Goal: Task Accomplishment & Management: Use online tool/utility

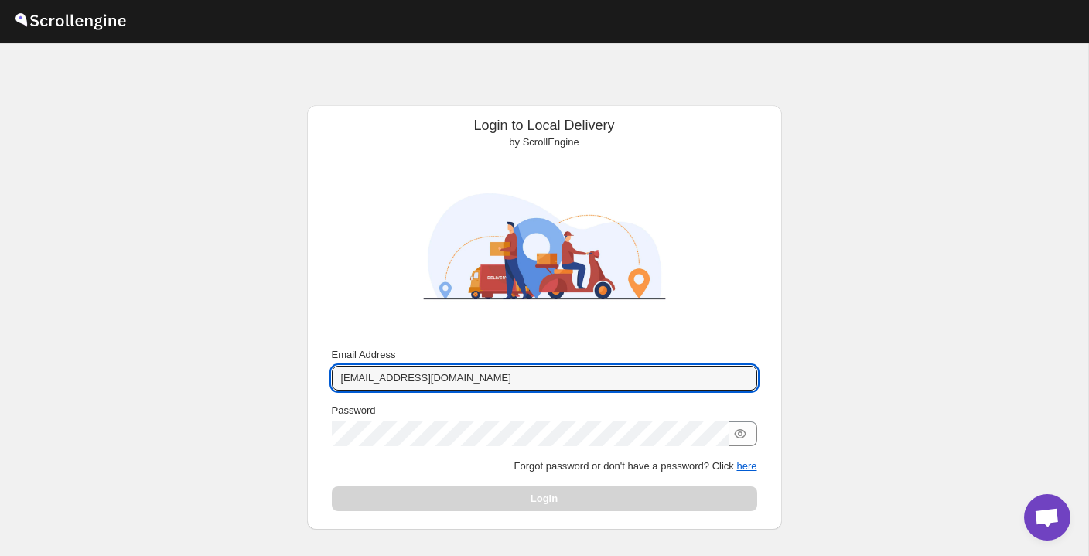
type input "[EMAIL_ADDRESS][DOMAIN_NAME]"
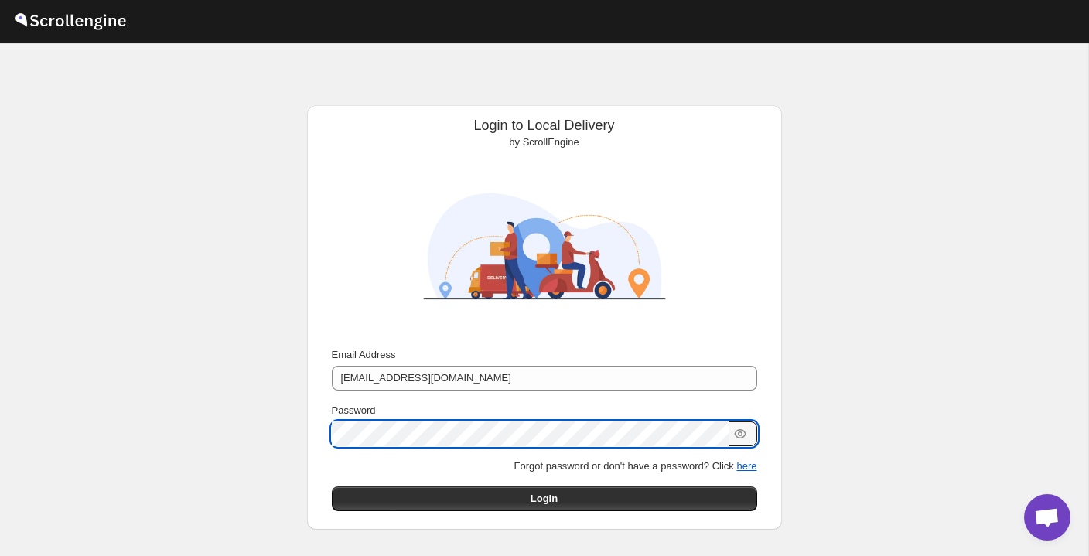
click at [351, 114] on button "Submit" at bounding box center [354, 113] width 44 height 16
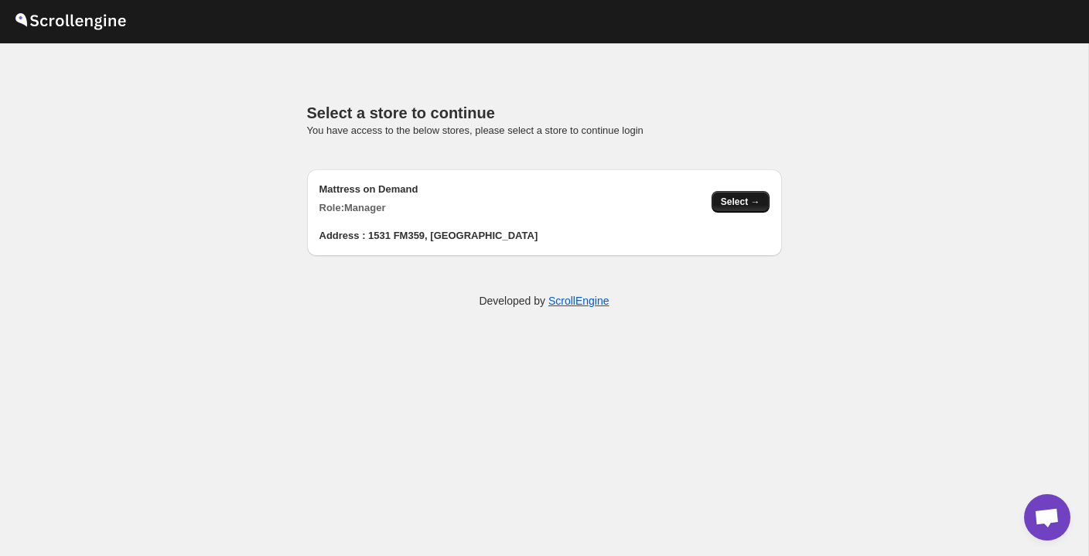
click at [748, 210] on button "Select →" at bounding box center [740, 202] width 58 height 22
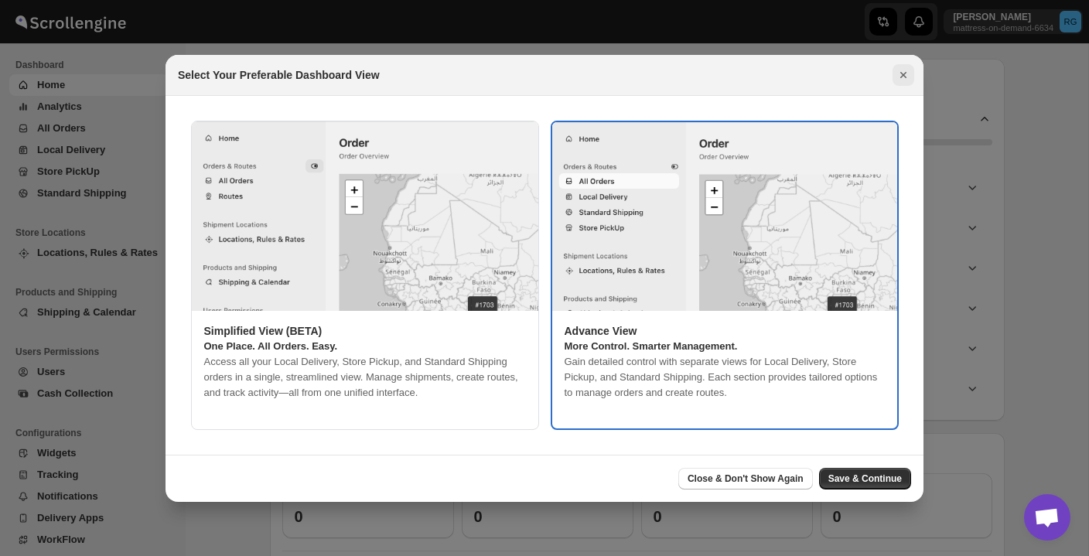
click at [905, 74] on icon "Close" at bounding box center [902, 74] width 15 height 15
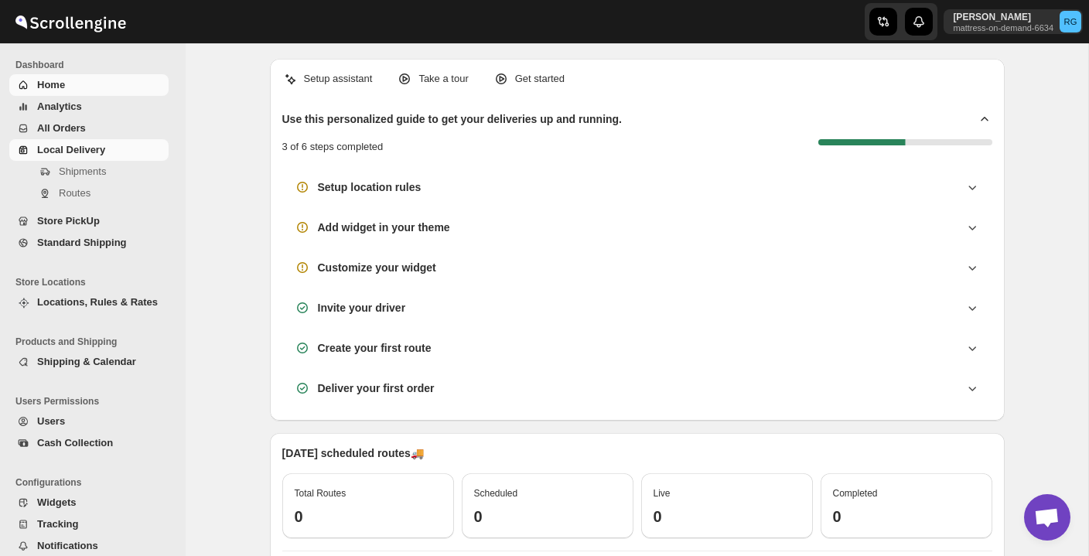
click at [94, 145] on span "Local Delivery" at bounding box center [71, 150] width 68 height 12
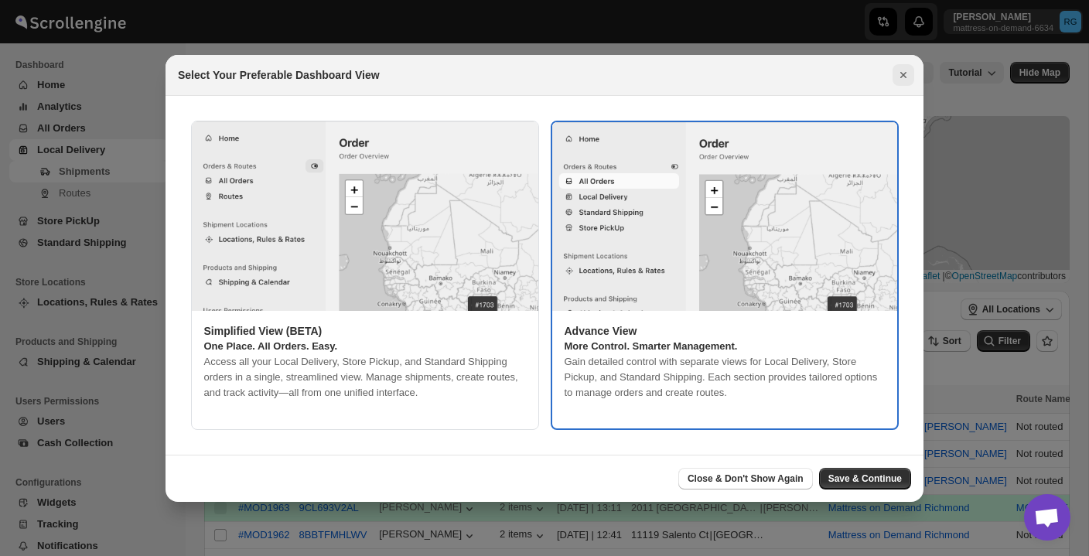
click at [908, 73] on icon "Close" at bounding box center [902, 74] width 15 height 15
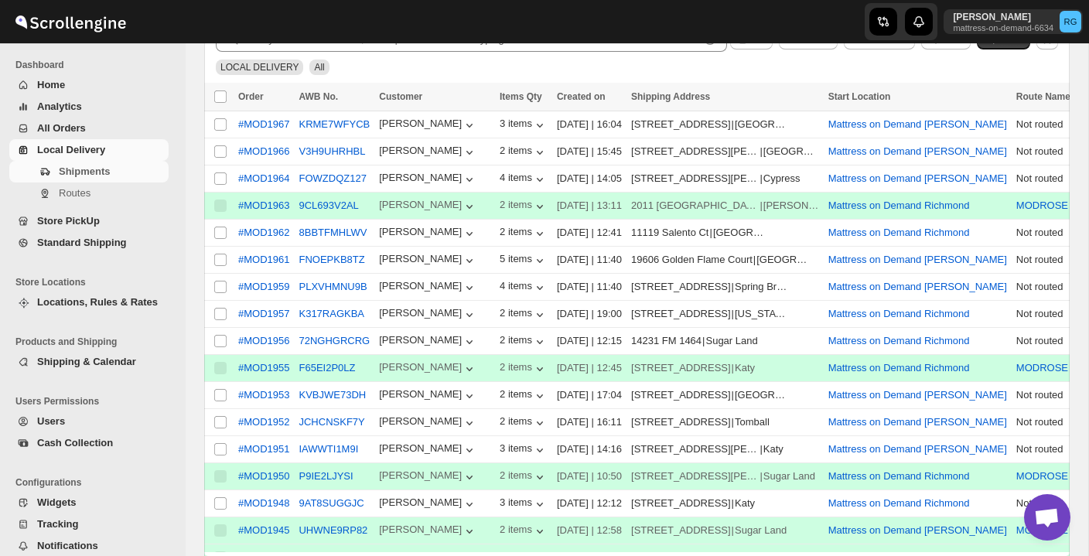
scroll to position [304, 0]
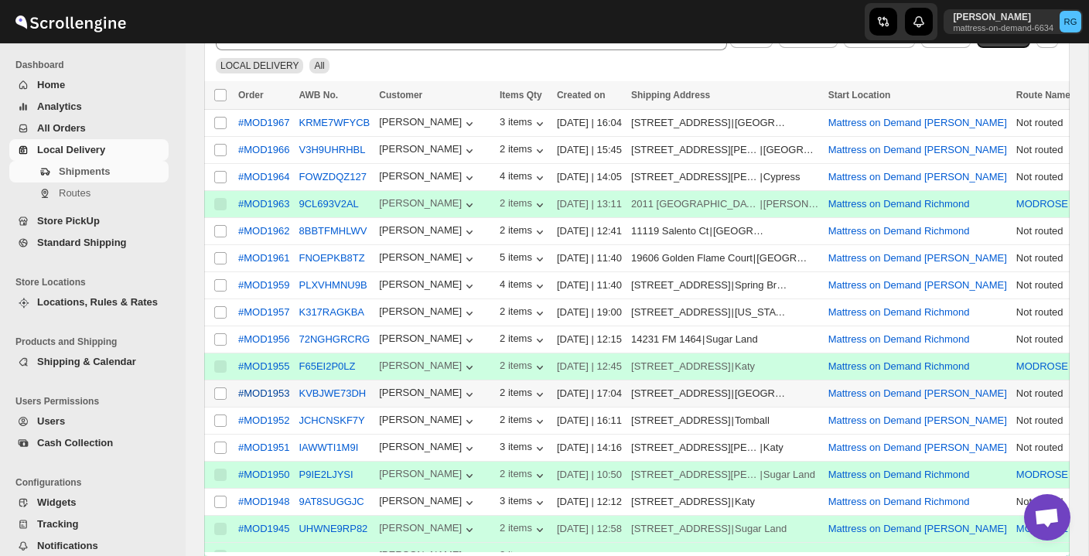
click at [272, 389] on div "#MOD1953" at bounding box center [263, 393] width 51 height 12
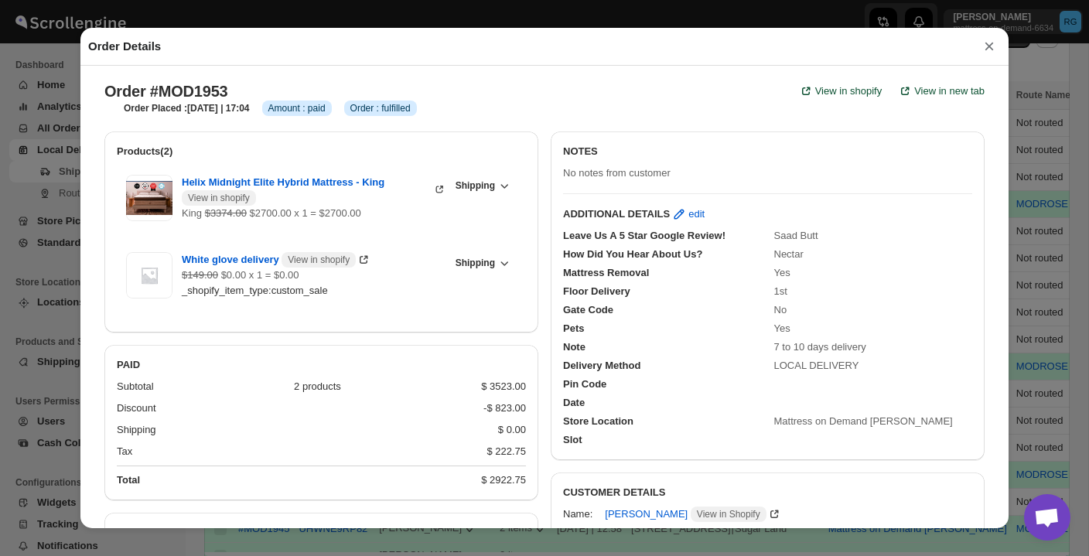
click at [988, 43] on button "×" at bounding box center [988, 47] width 23 height 22
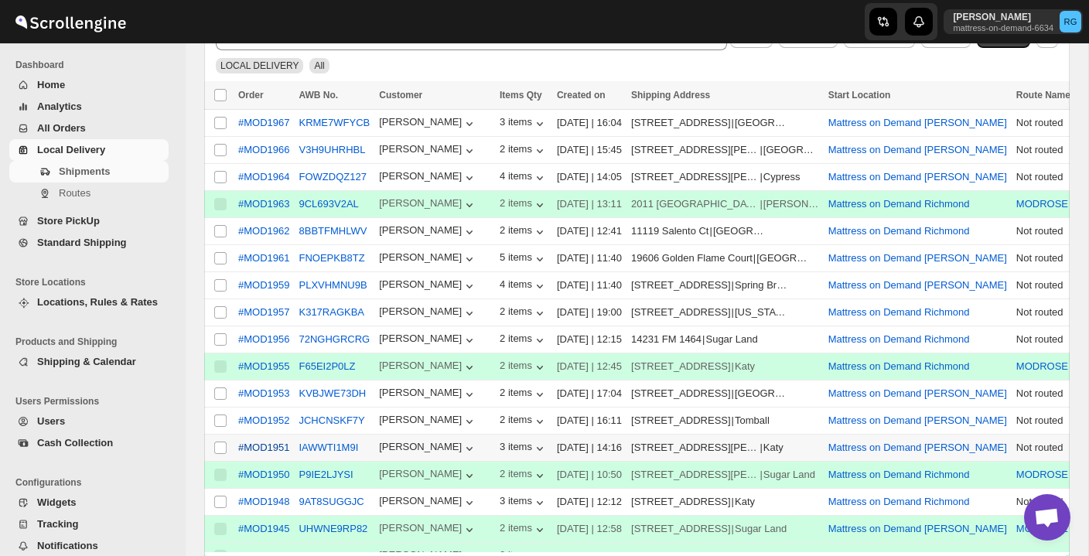
click at [257, 447] on div "#MOD1951" at bounding box center [263, 447] width 51 height 12
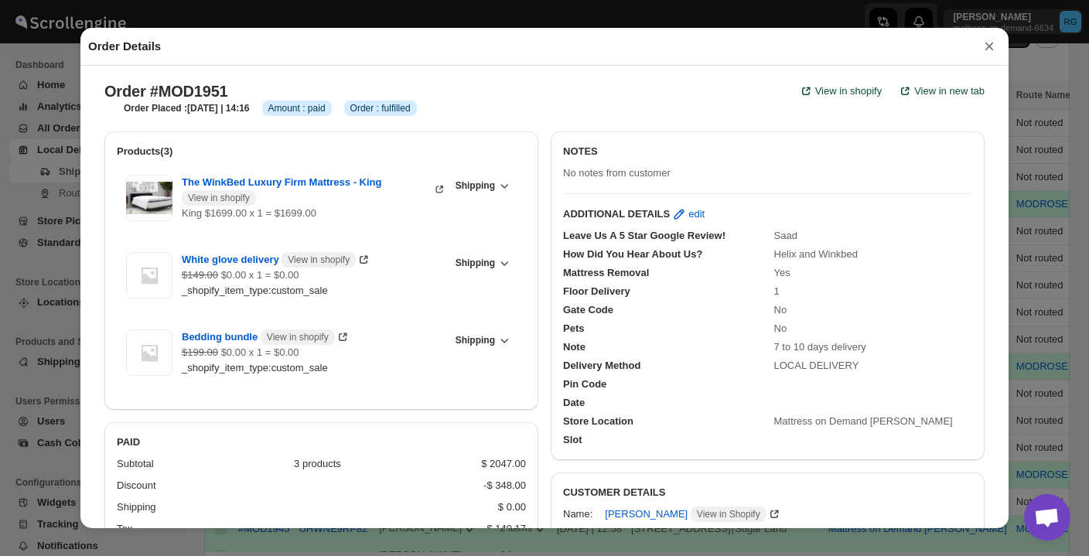
scroll to position [0, 0]
click at [990, 45] on button "×" at bounding box center [988, 47] width 23 height 22
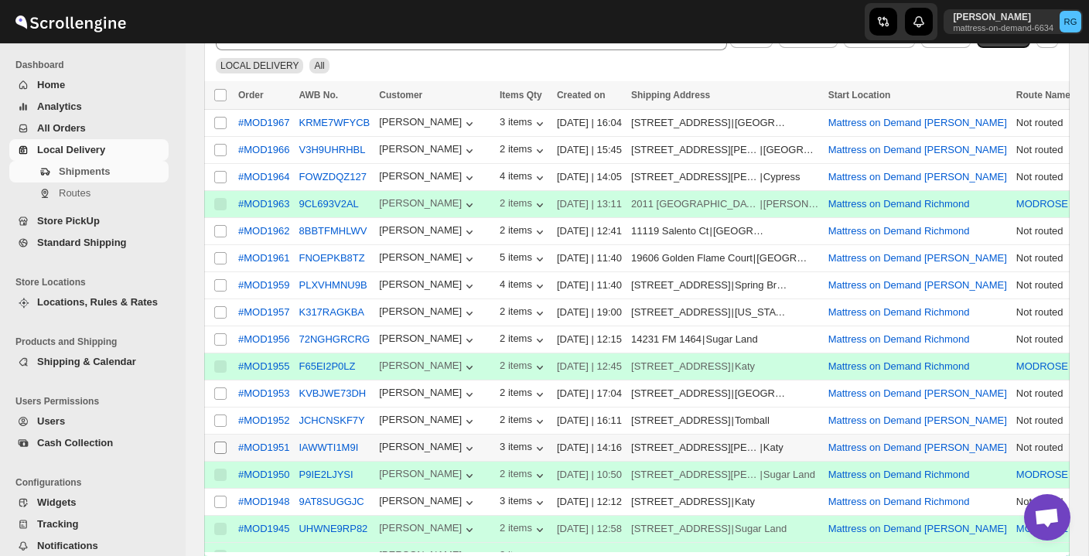
click at [219, 444] on input "Select shipment" at bounding box center [220, 447] width 12 height 12
checkbox input "true"
click at [224, 390] on input "Select shipment" at bounding box center [220, 393] width 12 height 12
checkbox input "true"
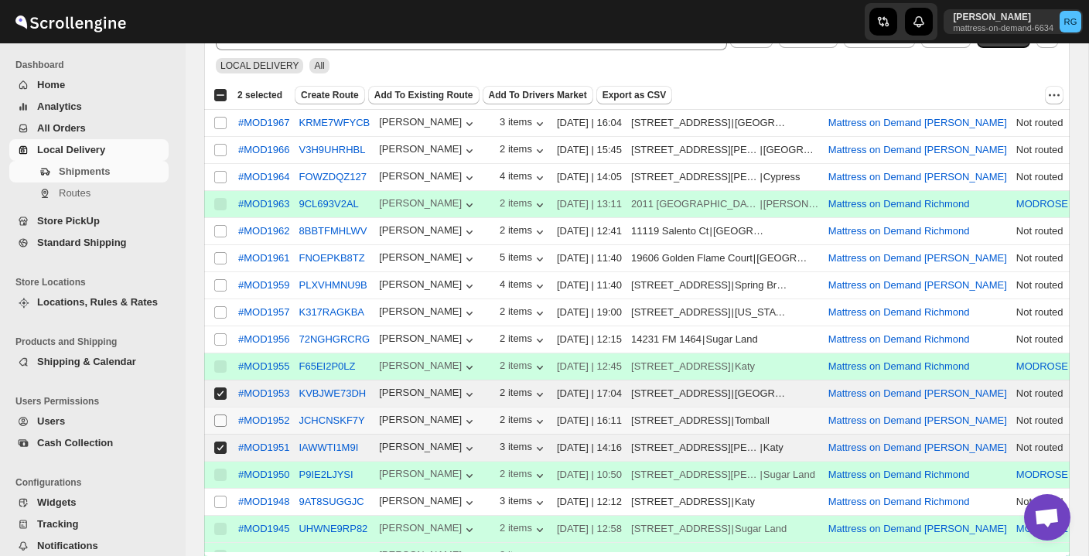
click at [223, 420] on input "Select shipment" at bounding box center [220, 420] width 12 height 12
checkbox input "true"
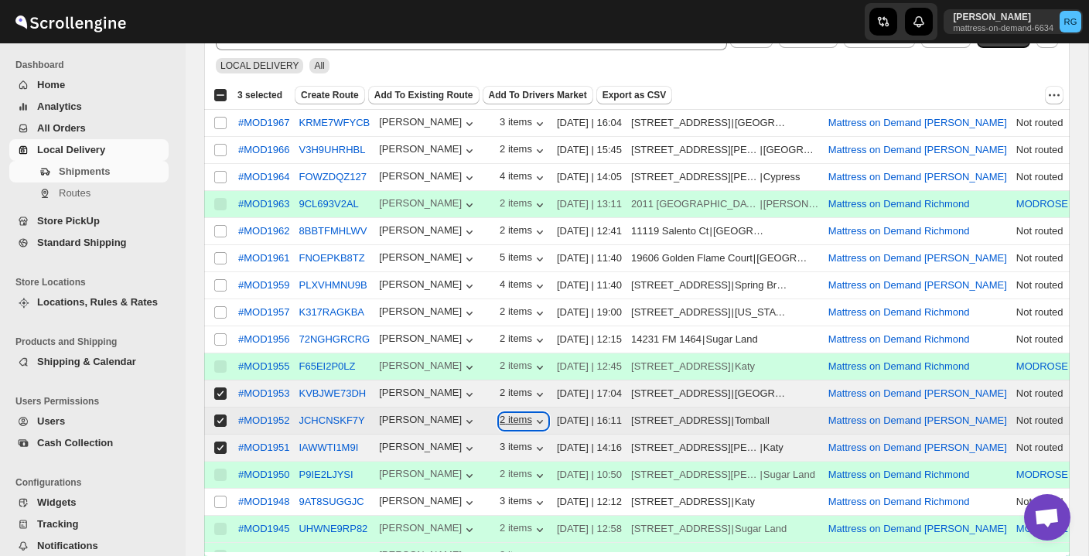
click at [516, 422] on div "2 items" at bounding box center [523, 421] width 48 height 15
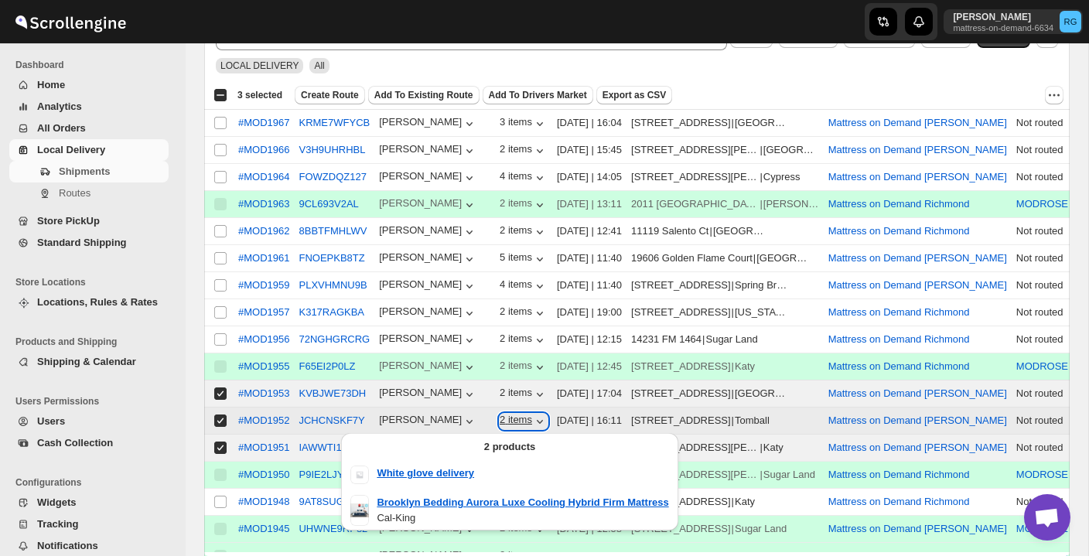
click at [515, 422] on div "2 items" at bounding box center [523, 421] width 48 height 15
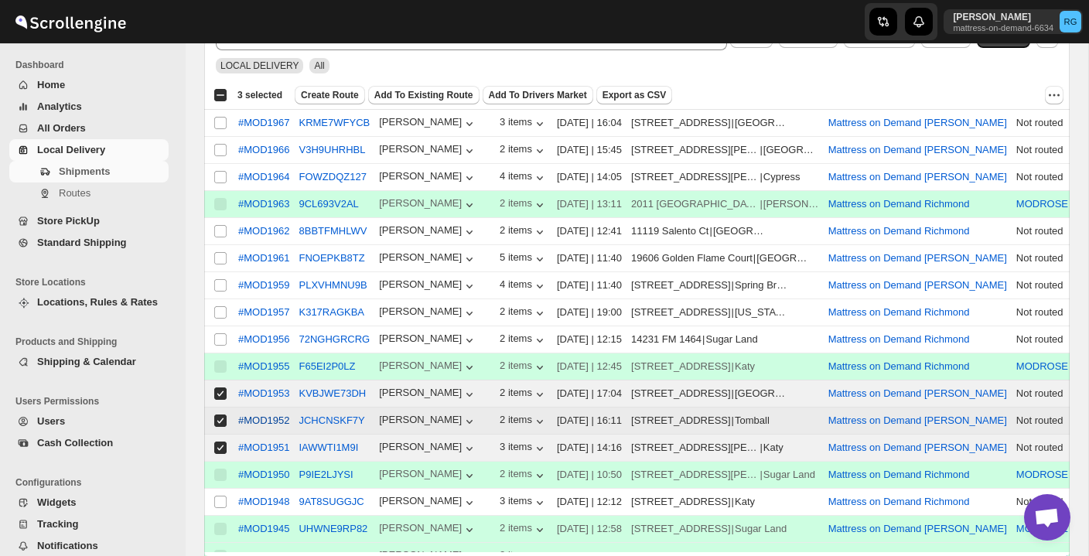
click at [281, 418] on div "#MOD1952" at bounding box center [263, 420] width 51 height 12
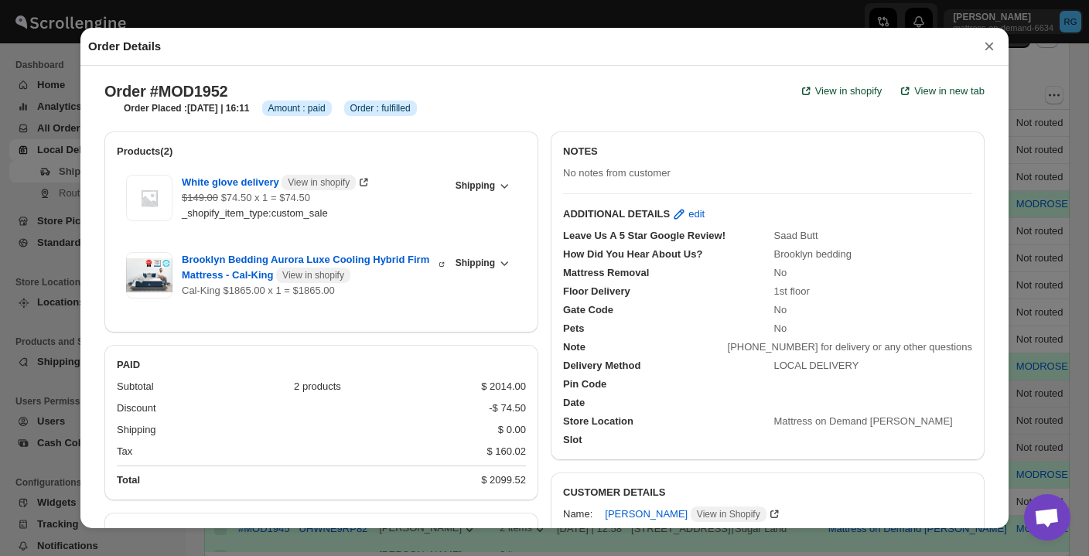
click at [990, 49] on button "×" at bounding box center [988, 47] width 23 height 22
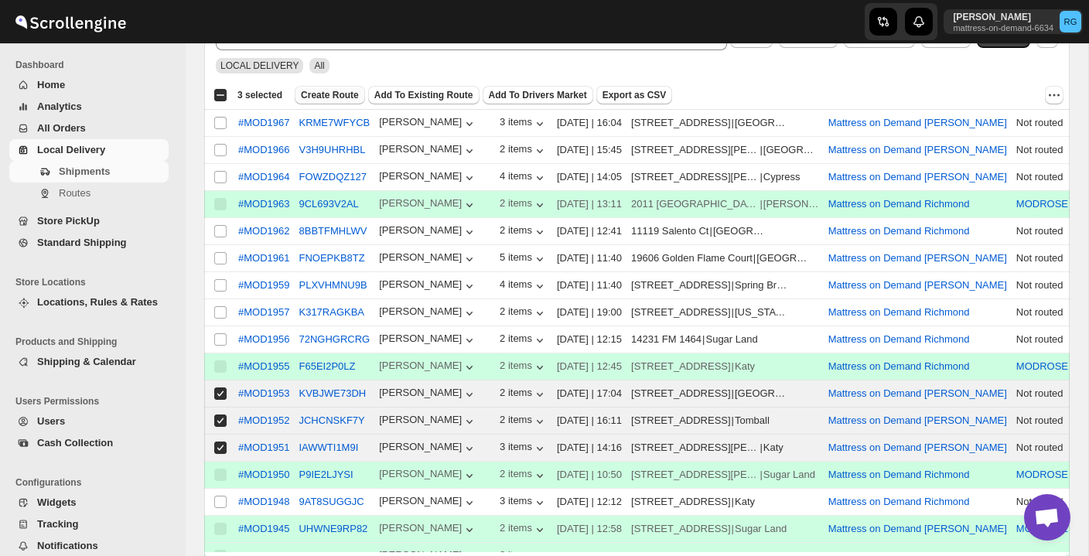
click at [352, 97] on span "Create Route" at bounding box center [330, 95] width 58 height 12
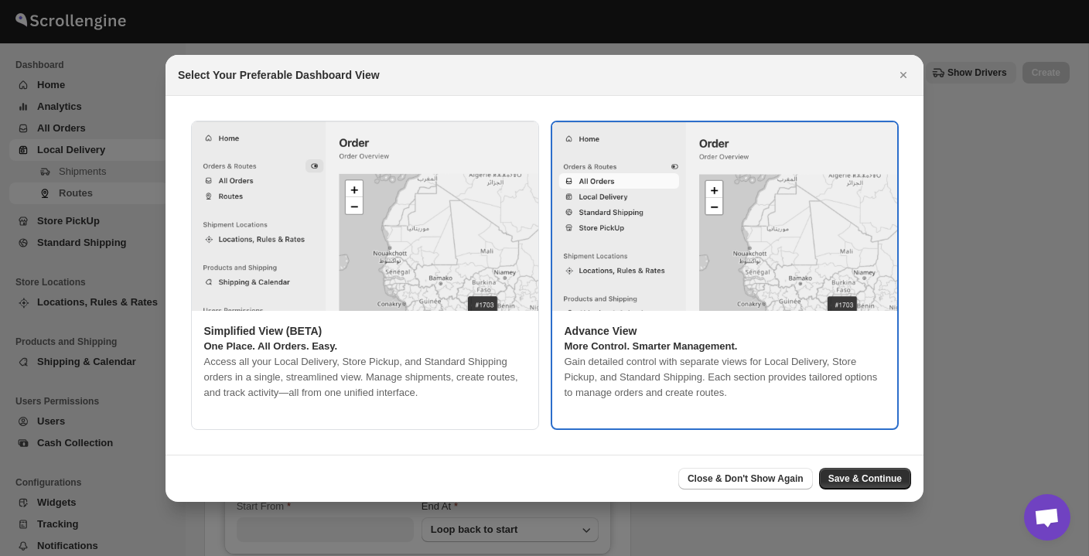
type input "Mattress on Demand [PERSON_NAME]"
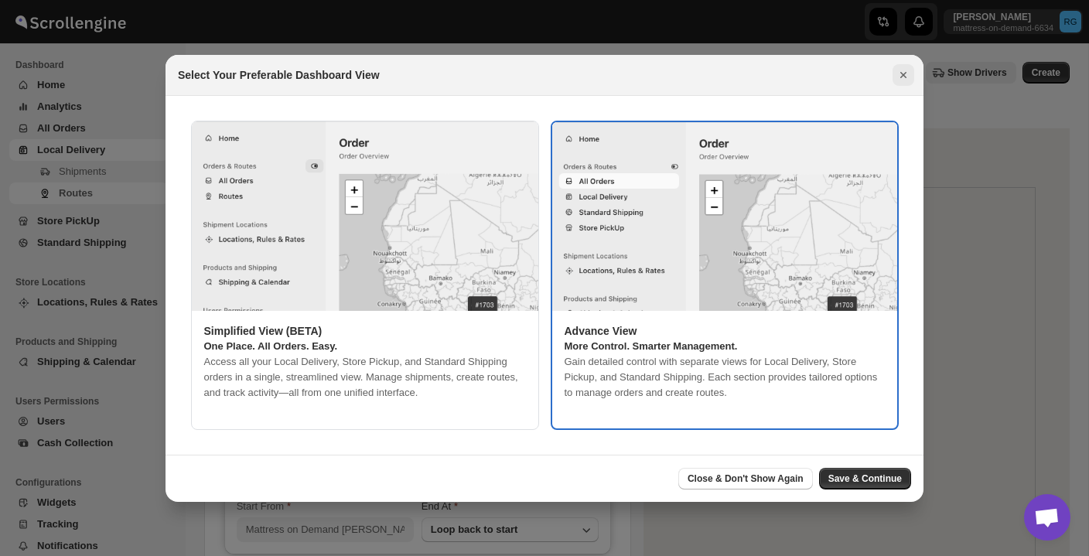
click at [902, 76] on icon "Close" at bounding box center [903, 75] width 6 height 6
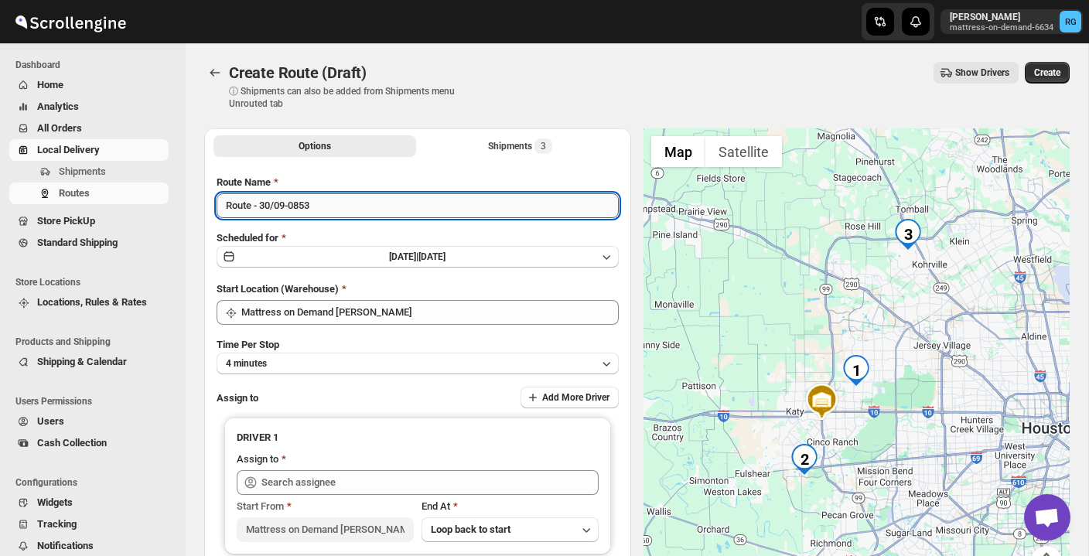
click at [527, 211] on input "Route - 30/09-0853" at bounding box center [417, 205] width 402 height 25
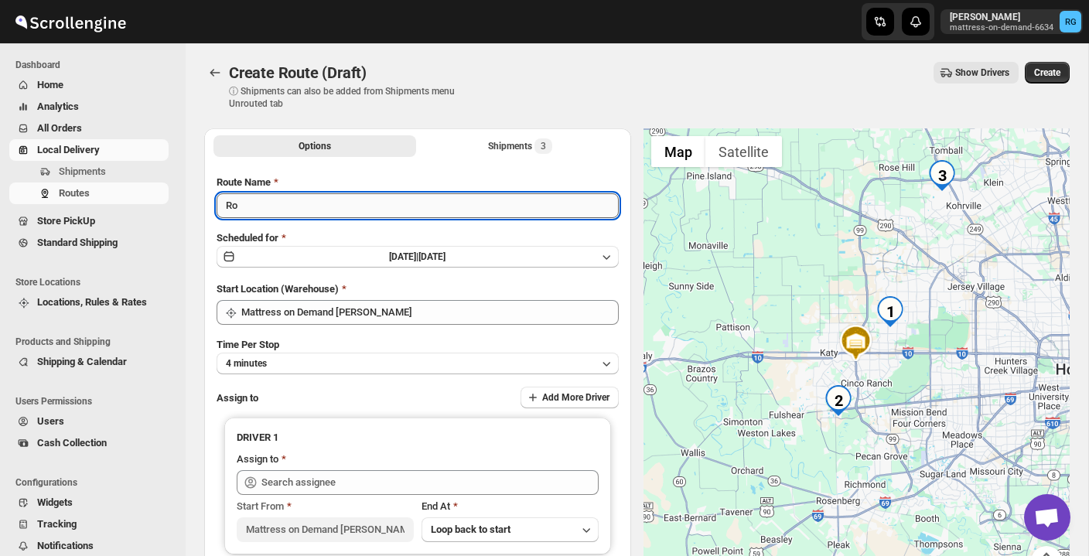
type input "R"
type input "MODROSE"
click at [470, 360] on button "4 minutes" at bounding box center [417, 364] width 402 height 22
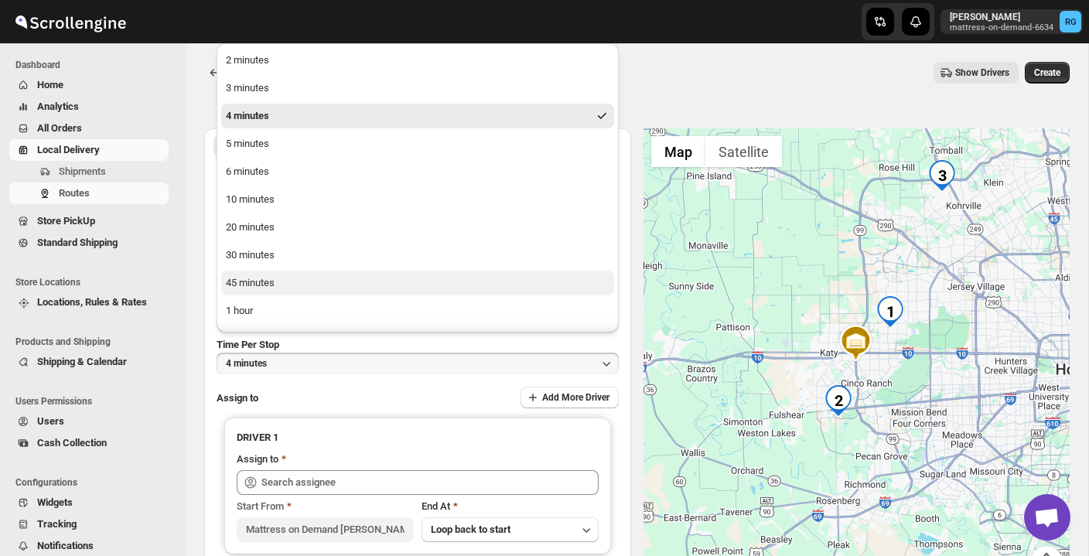
click at [439, 286] on button "45 minutes" at bounding box center [417, 283] width 393 height 25
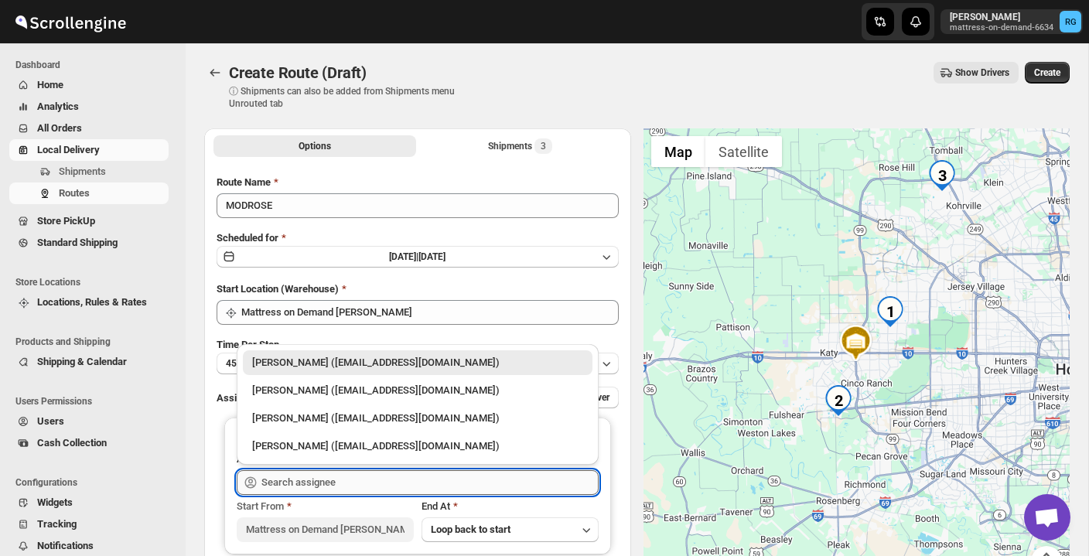
click at [363, 479] on input "text" at bounding box center [429, 482] width 337 height 25
click at [356, 391] on div "[PERSON_NAME] ([EMAIL_ADDRESS][DOMAIN_NAME])" at bounding box center [417, 390] width 331 height 15
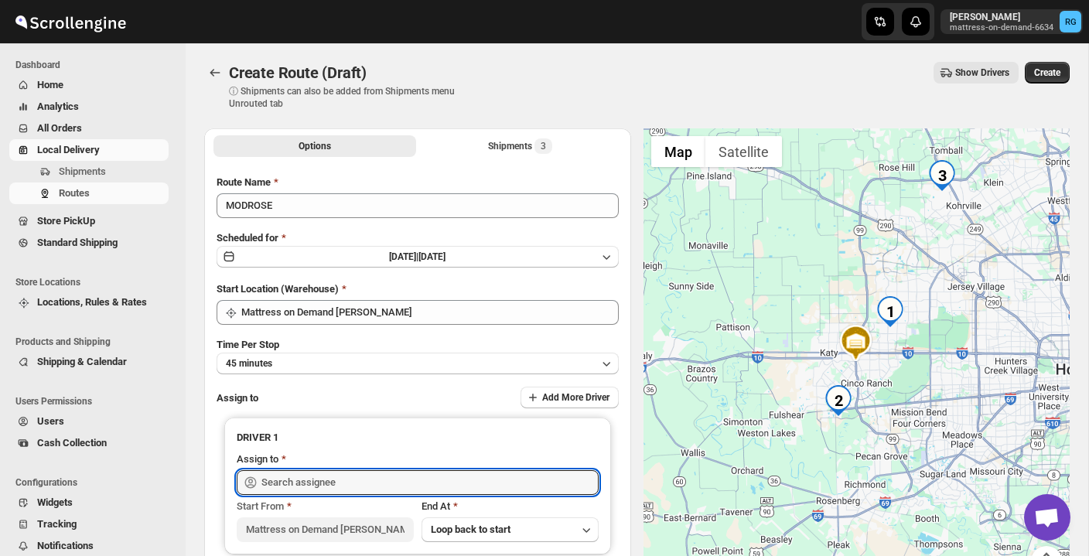
type input "[PERSON_NAME] ([EMAIL_ADDRESS][DOMAIN_NAME])"
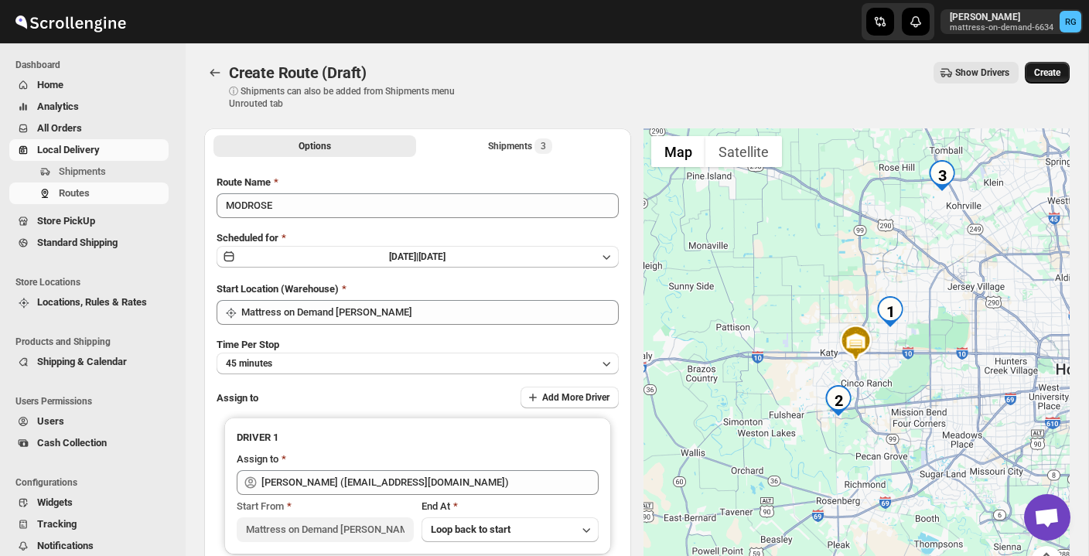
click at [1064, 77] on button "Create" at bounding box center [1046, 73] width 45 height 22
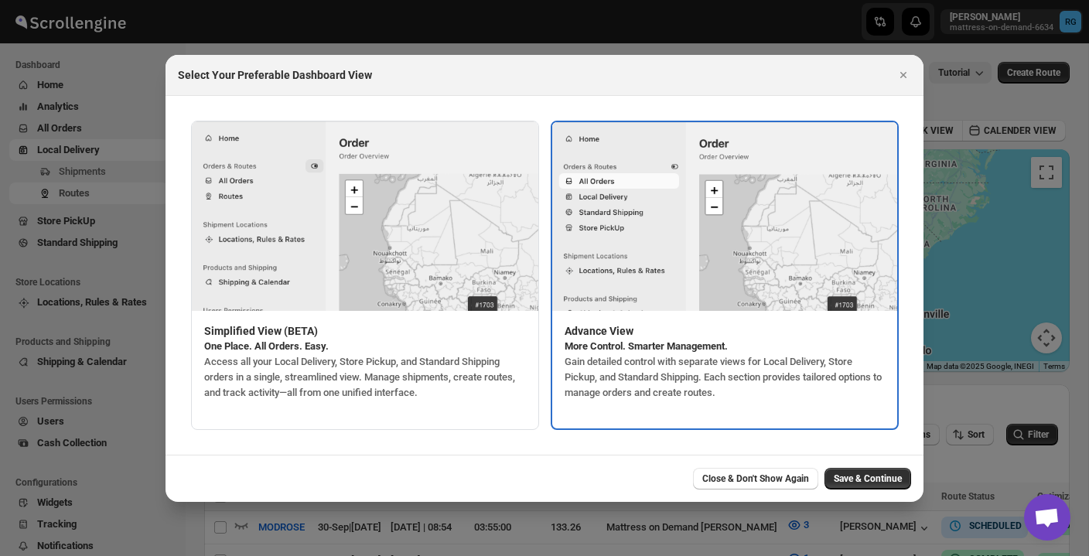
click at [914, 70] on div "Select Your Preferable Dashboard View" at bounding box center [544, 75] width 758 height 41
click at [908, 74] on icon "Close" at bounding box center [902, 74] width 15 height 15
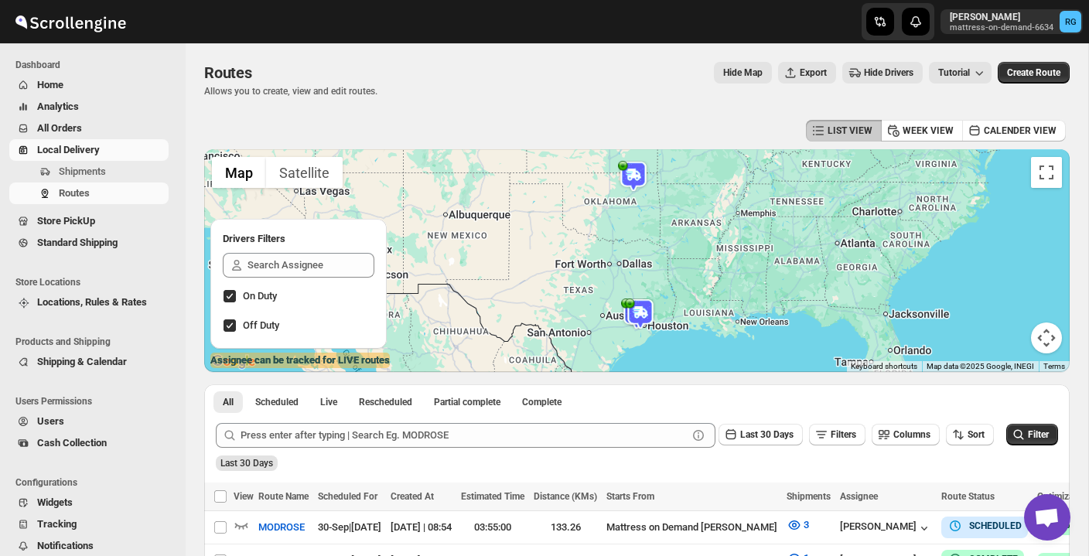
click at [587, 94] on div "Routes Allows you to create, view and edit routes. Hide Map Export Hide Drivers…" at bounding box center [636, 80] width 865 height 36
click at [79, 148] on span "Local Delivery" at bounding box center [68, 150] width 63 height 12
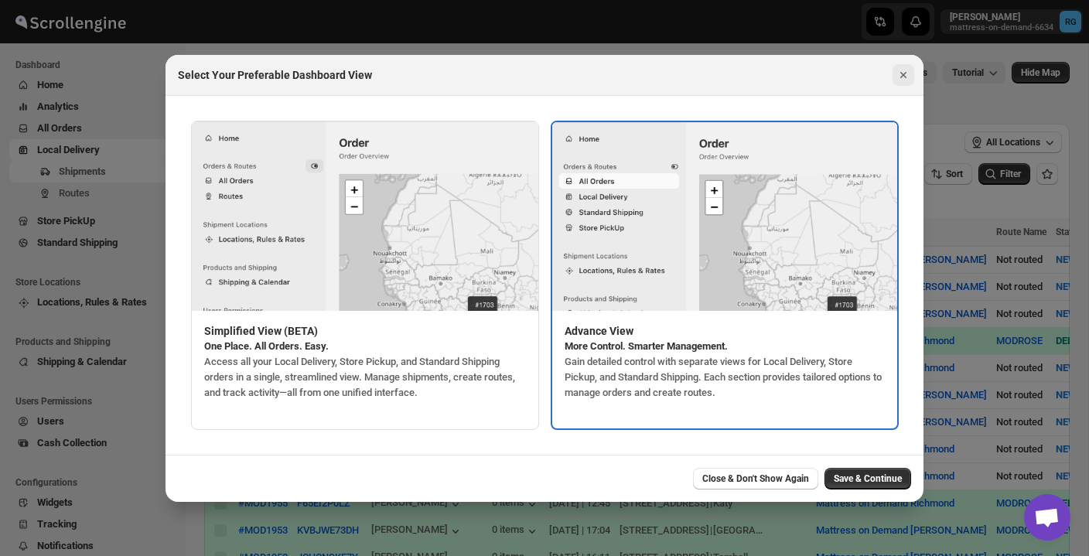
click at [908, 76] on icon "Close" at bounding box center [902, 74] width 15 height 15
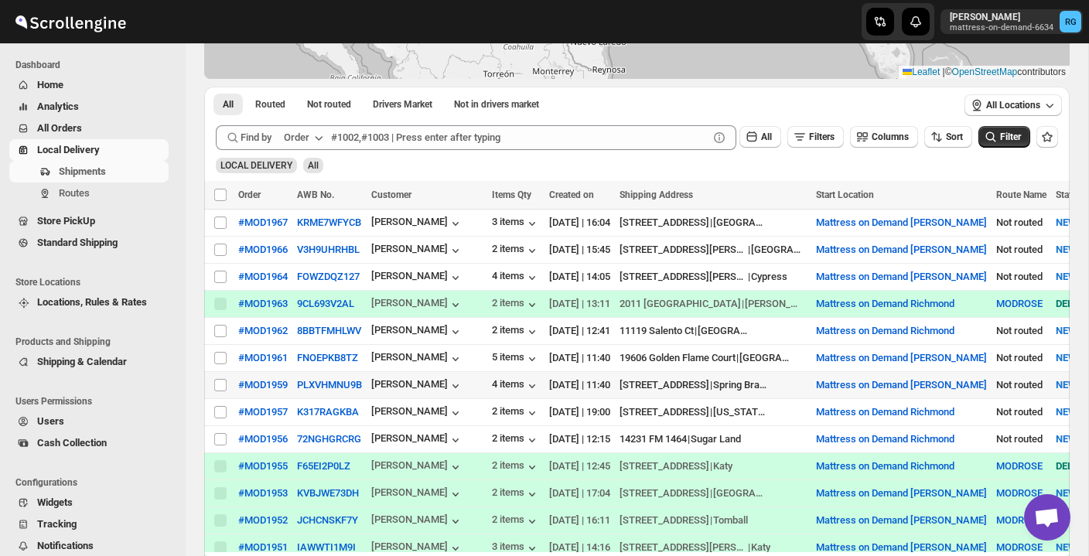
scroll to position [207, 0]
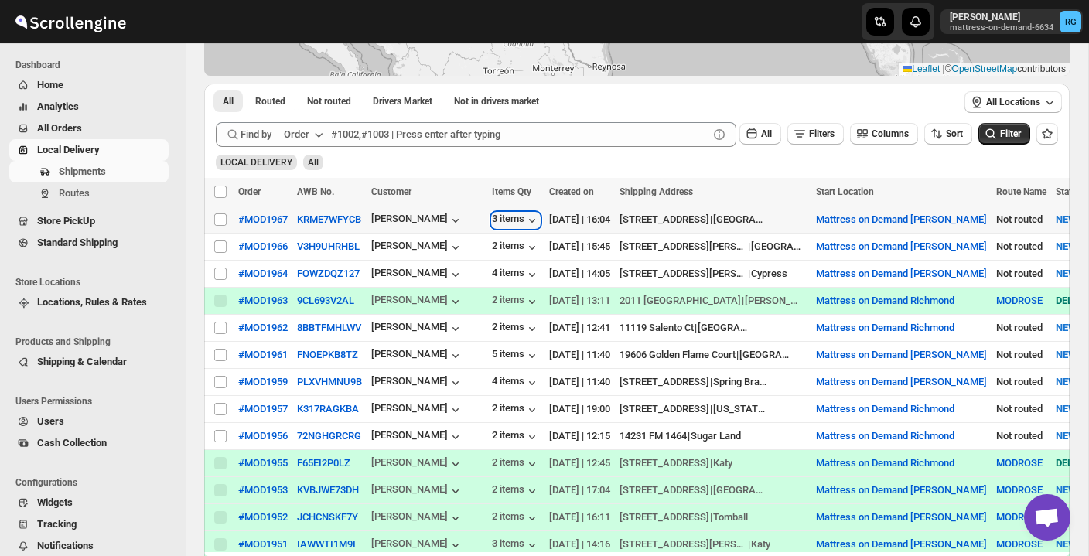
click at [508, 219] on div "3 items" at bounding box center [516, 220] width 48 height 15
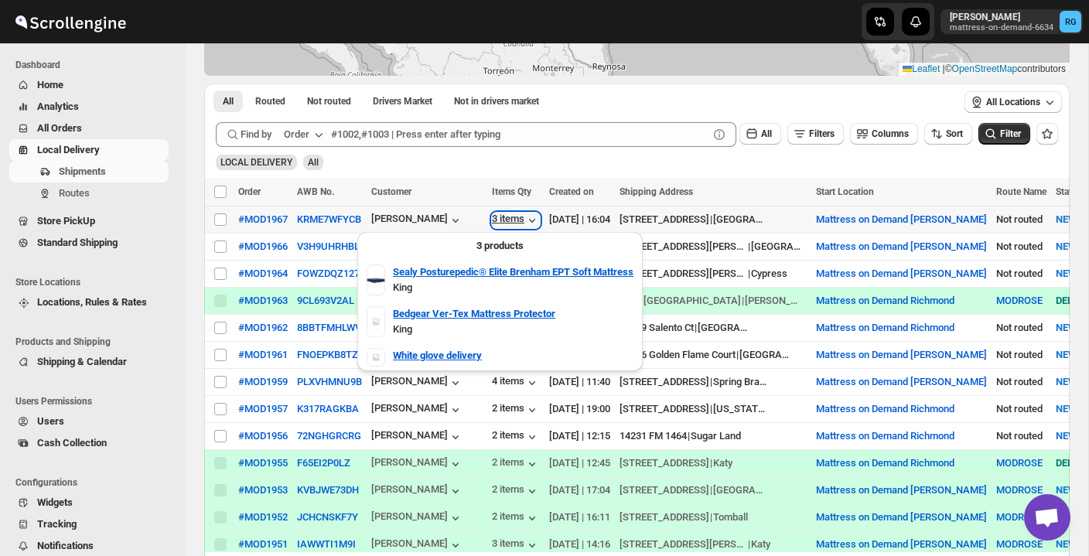
click at [508, 219] on div "3 items" at bounding box center [516, 220] width 48 height 15
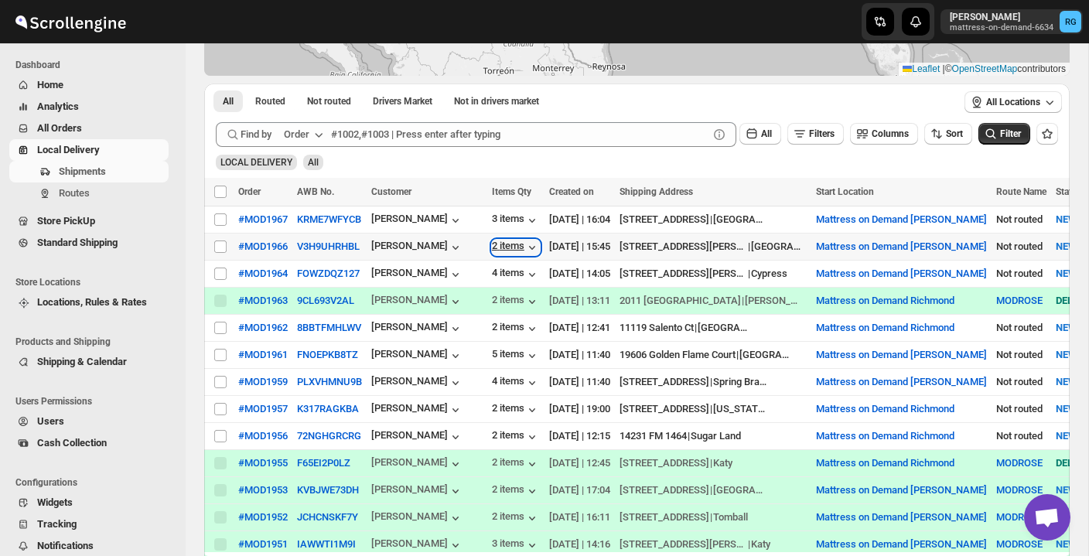
click at [506, 244] on div "2 items" at bounding box center [516, 247] width 48 height 15
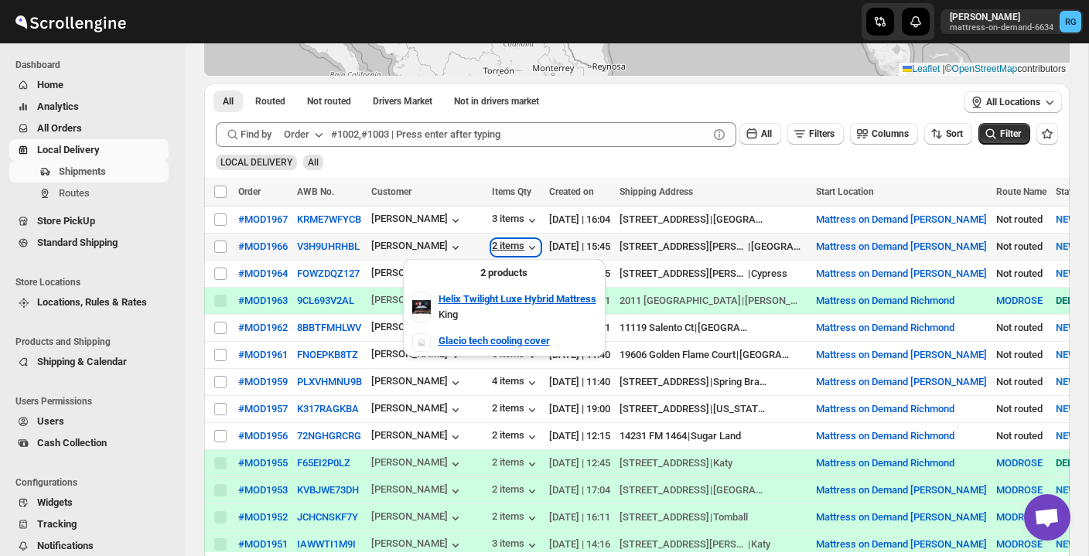
click at [506, 244] on div "2 items" at bounding box center [516, 247] width 48 height 15
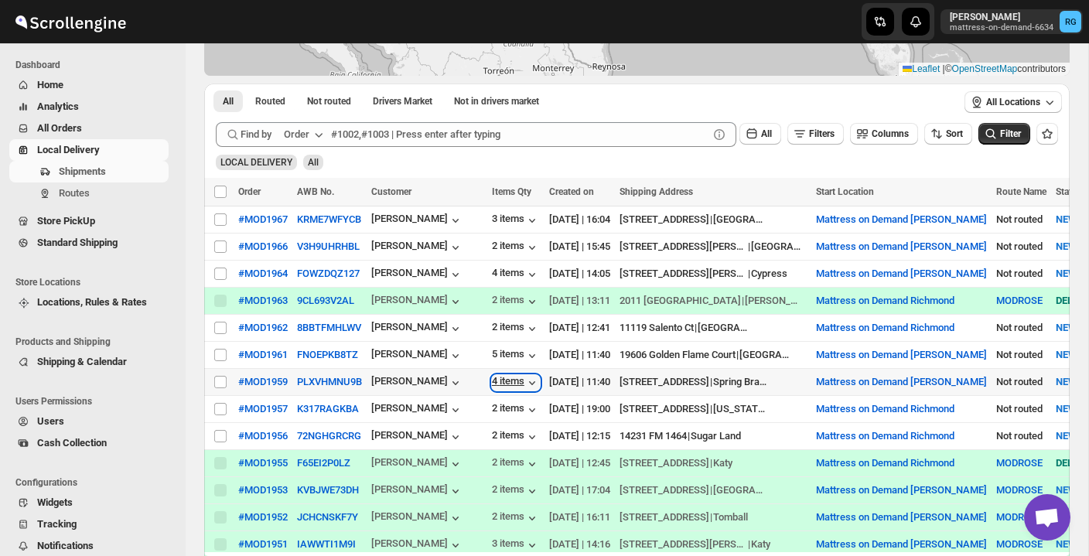
click at [504, 378] on div "4 items" at bounding box center [516, 382] width 48 height 15
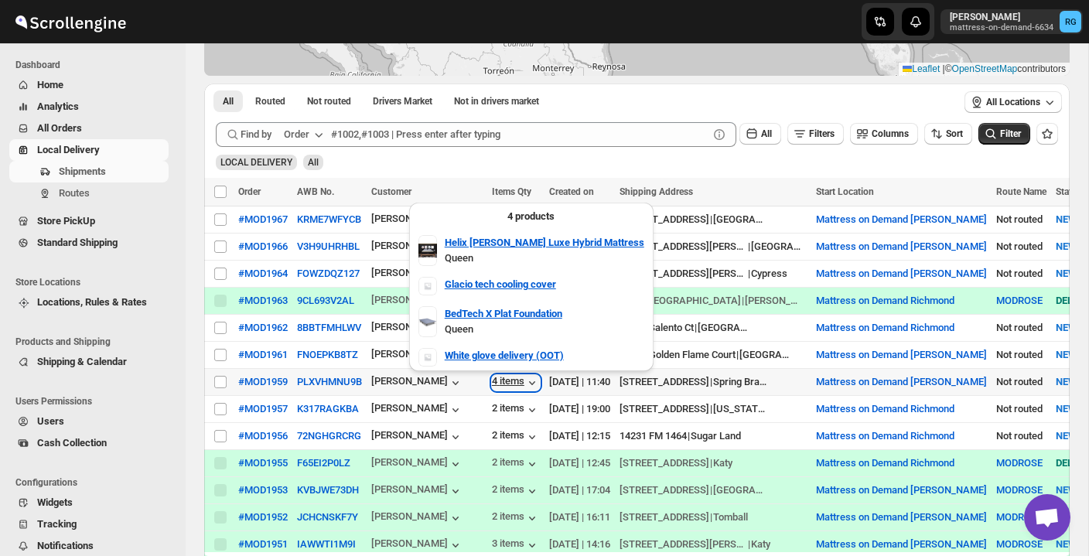
click at [504, 378] on div "4 items" at bounding box center [516, 382] width 48 height 15
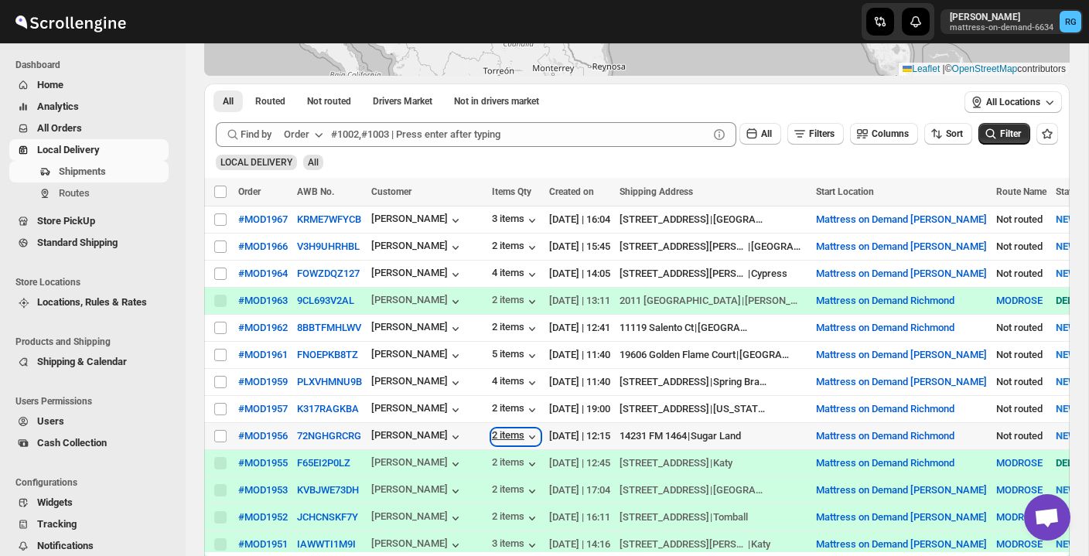
click at [500, 430] on div "2 items" at bounding box center [516, 436] width 48 height 15
click at [223, 438] on input "Select shipment" at bounding box center [220, 436] width 12 height 12
checkbox input "true"
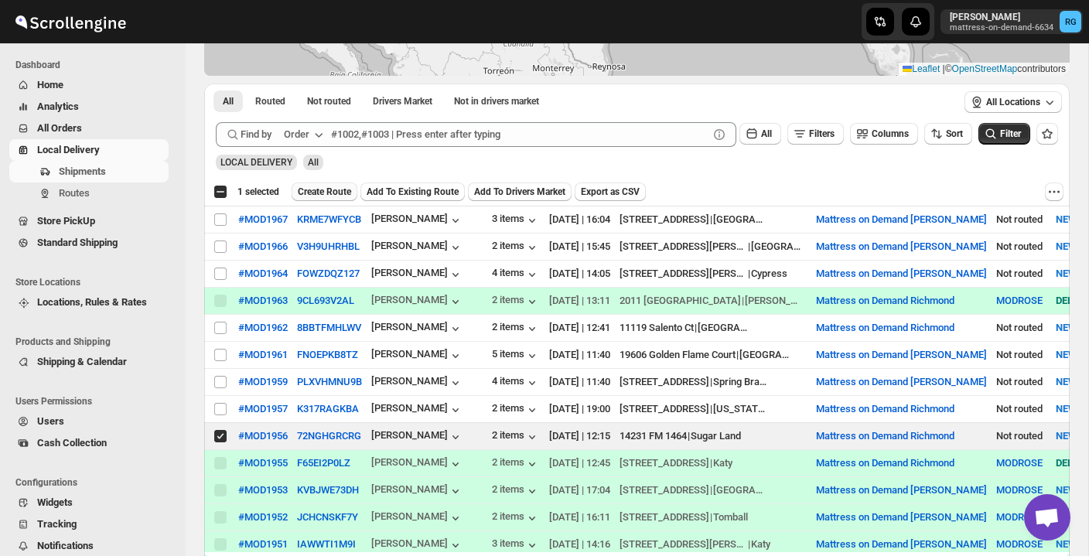
click at [351, 187] on span "Create Route" at bounding box center [324, 192] width 53 height 12
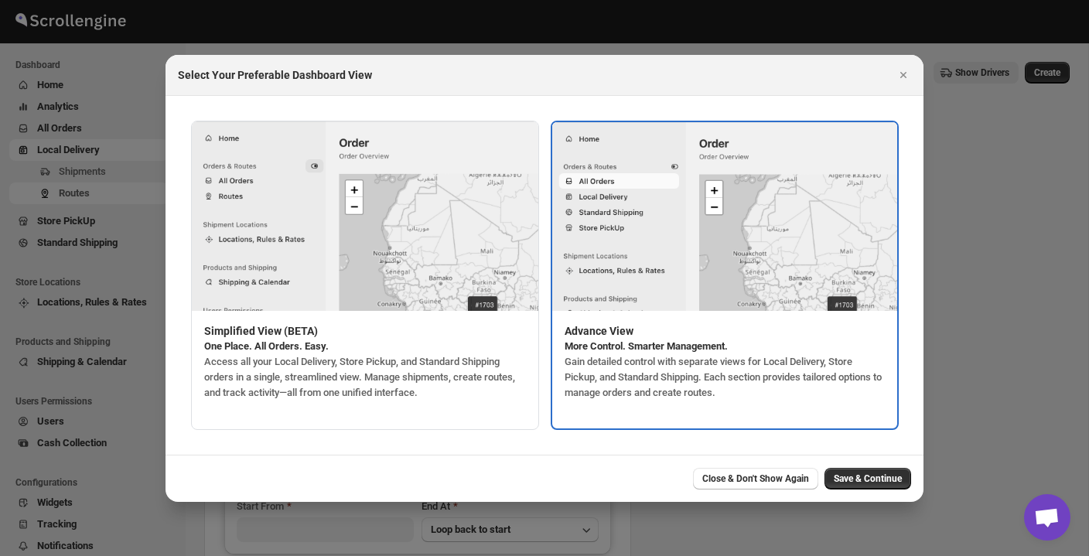
type input "Mattress on Demand Richmond"
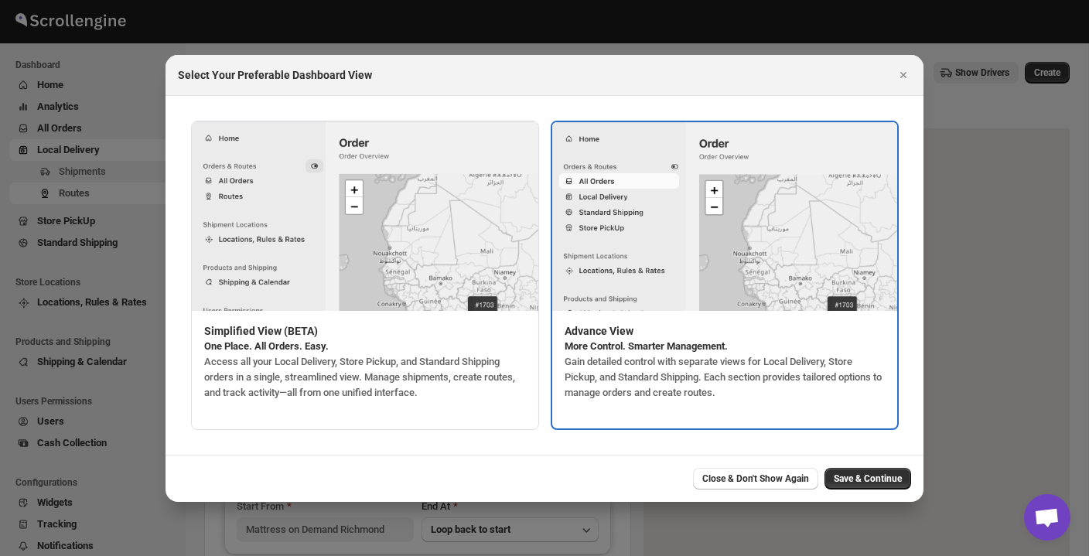
type input "Mattress on Demand Richmond"
click at [907, 76] on icon "Close" at bounding box center [902, 74] width 15 height 15
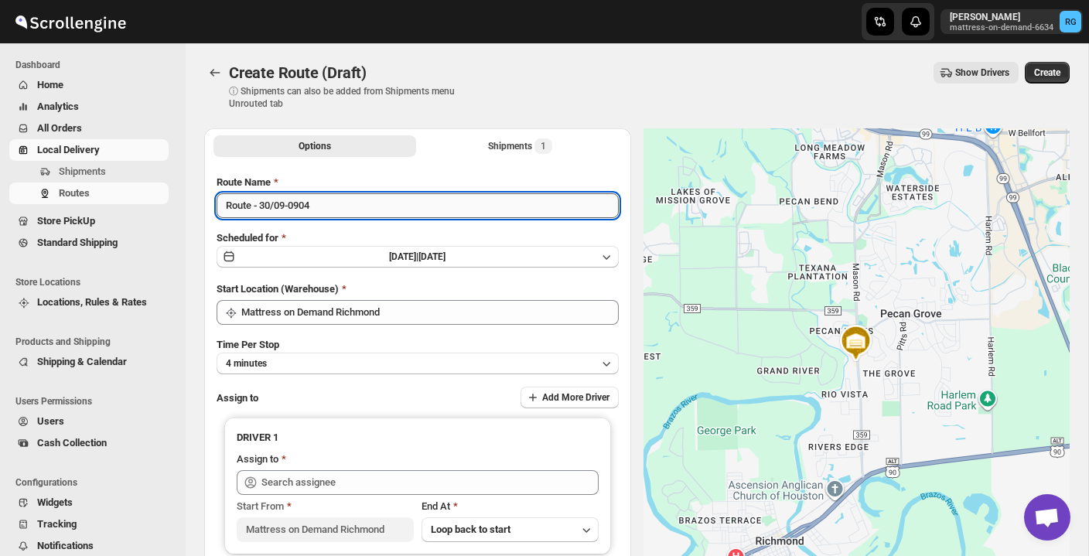
click at [343, 203] on input "Route - 30/09-0904" at bounding box center [417, 205] width 402 height 25
type input "R"
type input "mod"
click at [349, 355] on button "4 minutes" at bounding box center [417, 364] width 402 height 22
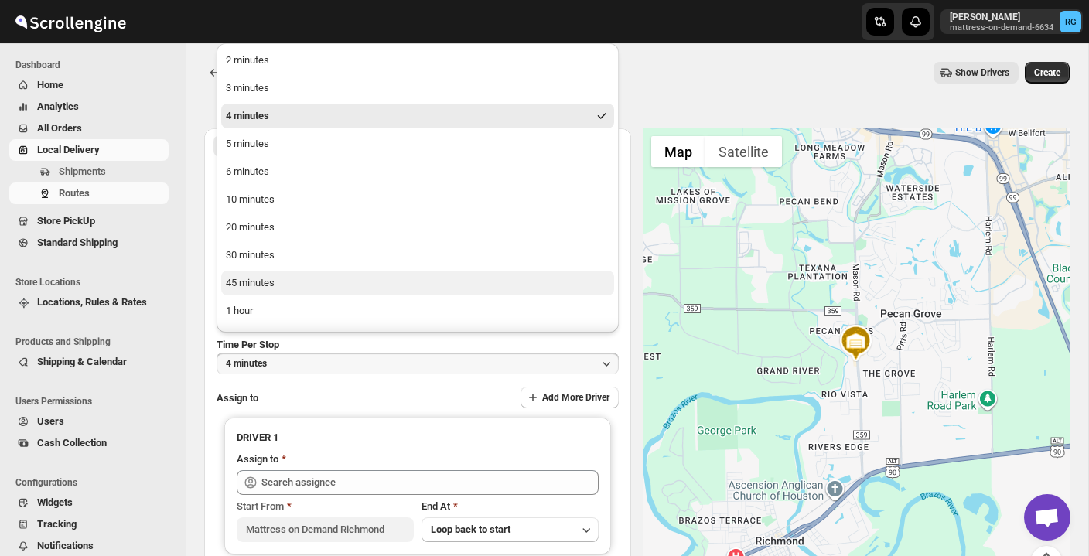
click at [346, 282] on button "45 minutes" at bounding box center [417, 283] width 393 height 25
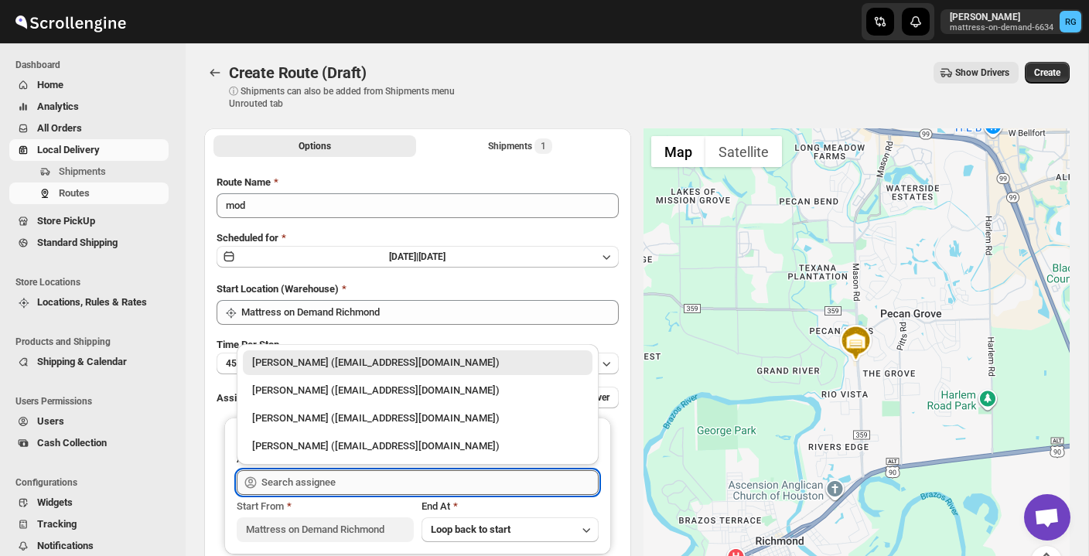
click at [380, 489] on input "text" at bounding box center [429, 482] width 337 height 25
click at [462, 383] on div "[PERSON_NAME] ([EMAIL_ADDRESS][DOMAIN_NAME])" at bounding box center [417, 390] width 331 height 15
type input "[PERSON_NAME] ([EMAIL_ADDRESS][DOMAIN_NAME])"
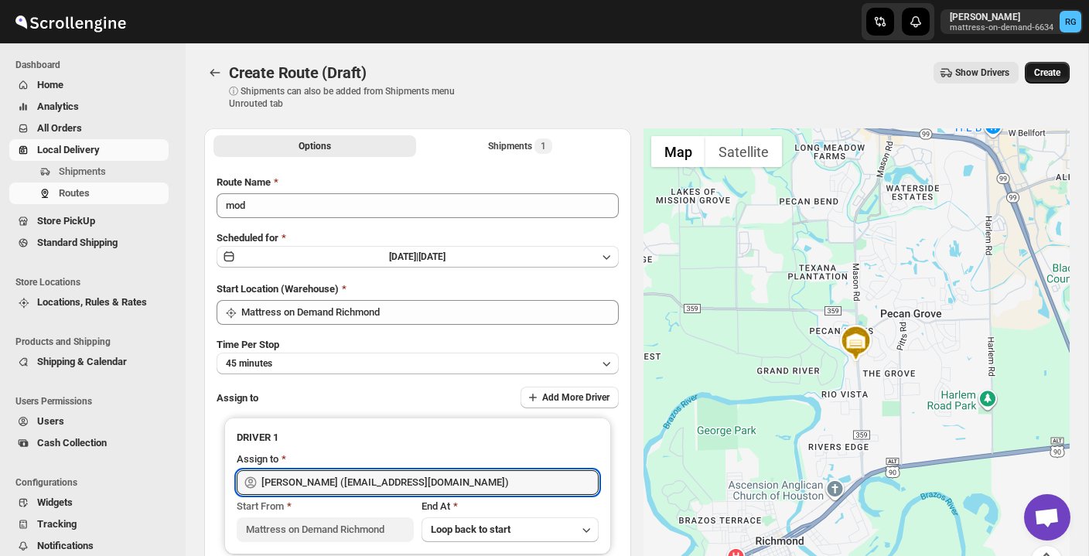
click at [1050, 68] on span "Create" at bounding box center [1047, 72] width 26 height 12
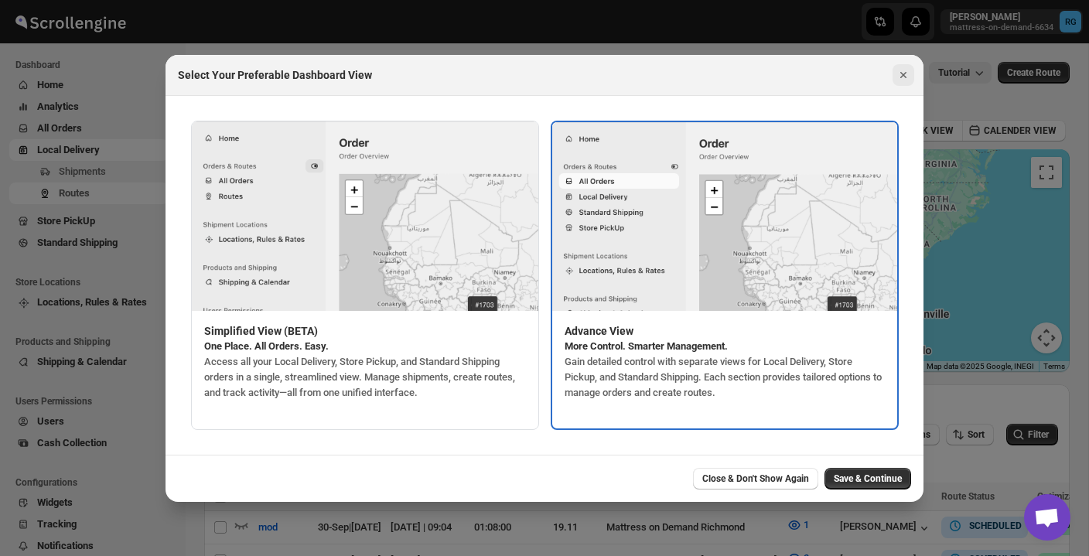
click at [905, 73] on icon "Close" at bounding box center [903, 75] width 6 height 6
